Goal: Task Accomplishment & Management: Use online tool/utility

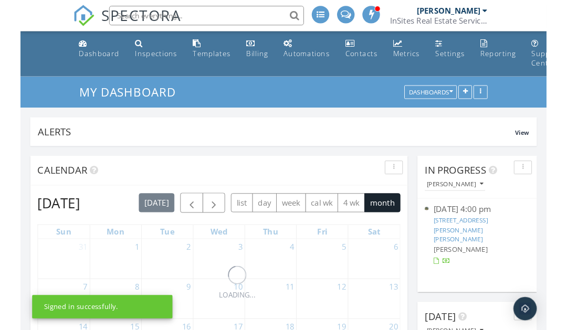
scroll to position [1639, 568]
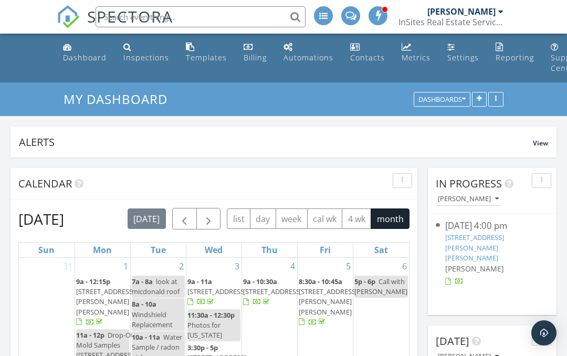
click at [196, 26] on input "text" at bounding box center [201, 16] width 210 height 21
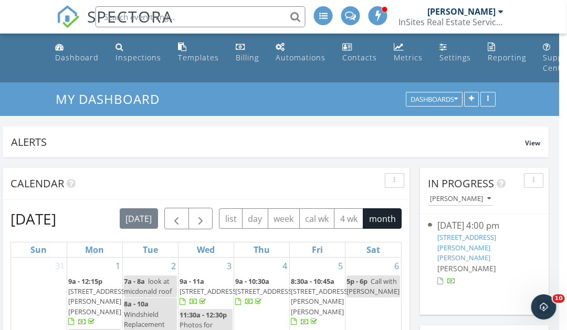
scroll to position [0, 8]
click at [76, 20] on img at bounding box center [68, 16] width 23 height 23
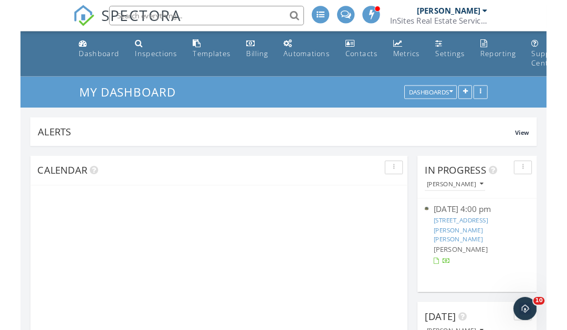
scroll to position [5, 5]
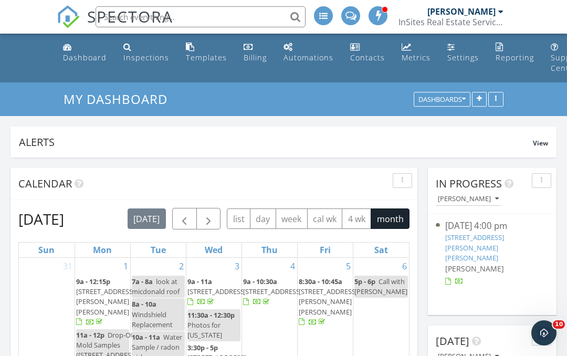
click at [193, 19] on input "text" at bounding box center [201, 16] width 210 height 21
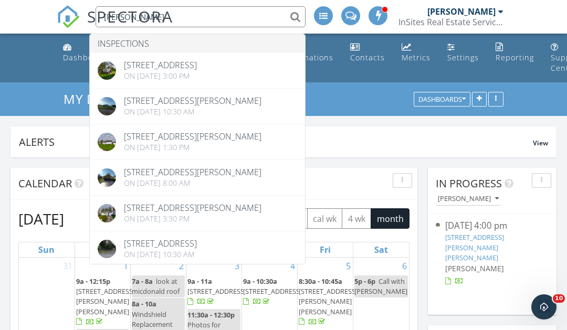
type input "Linda beck"
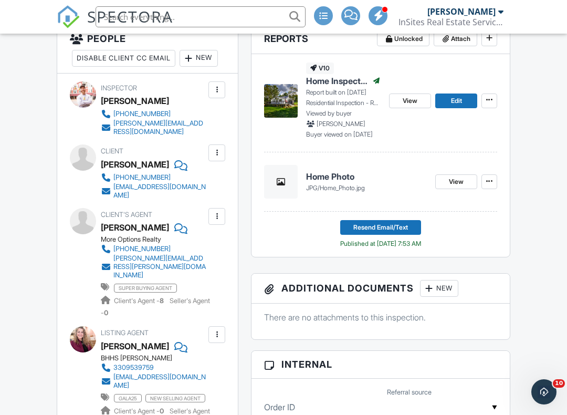
click at [212, 211] on div at bounding box center [217, 216] width 11 height 11
click at [191, 235] on li "Edit" at bounding box center [192, 248] width 54 height 26
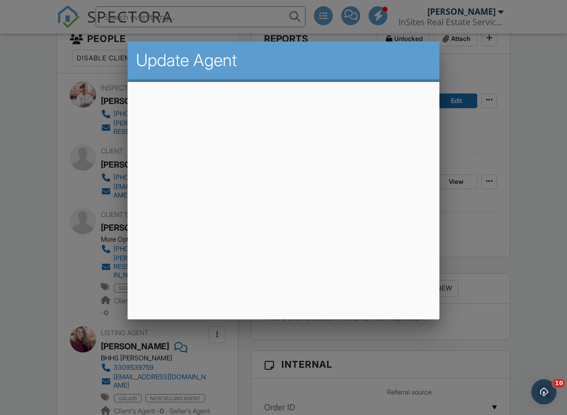
click at [201, 294] on div at bounding box center [283, 206] width 567 height 519
click at [208, 313] on div at bounding box center [283, 206] width 567 height 519
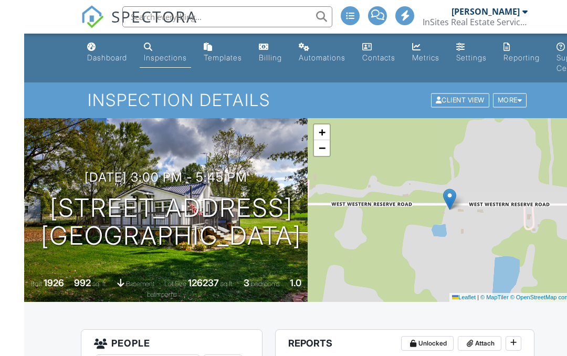
scroll to position [0, -24]
